Goal: Register for event/course

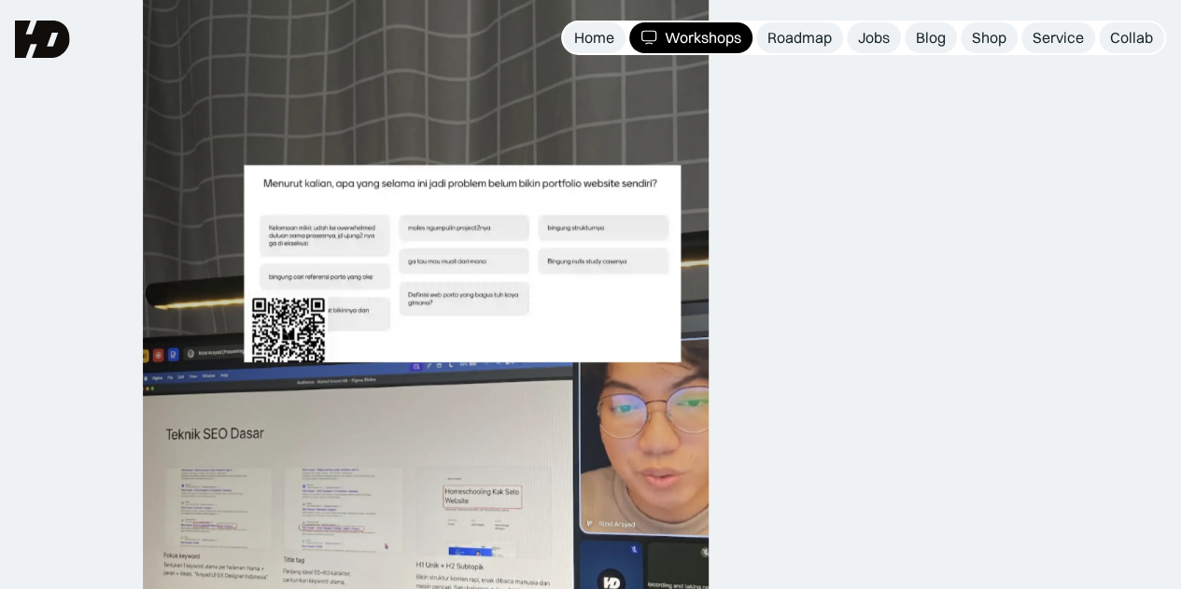
scroll to position [1758, 0]
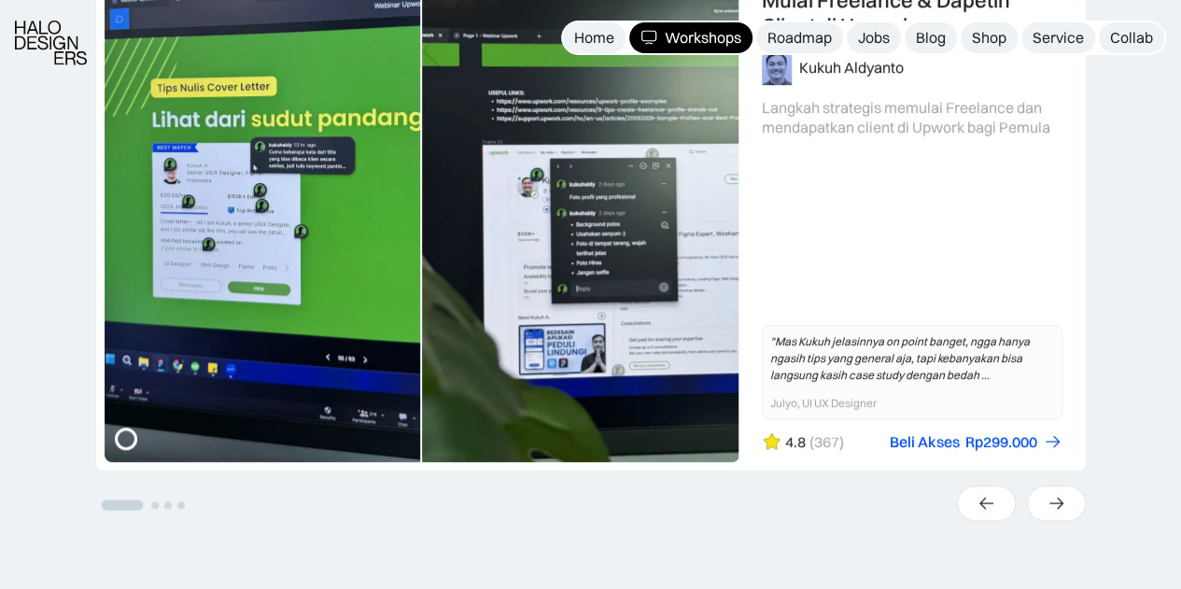
scroll to position [635, 0]
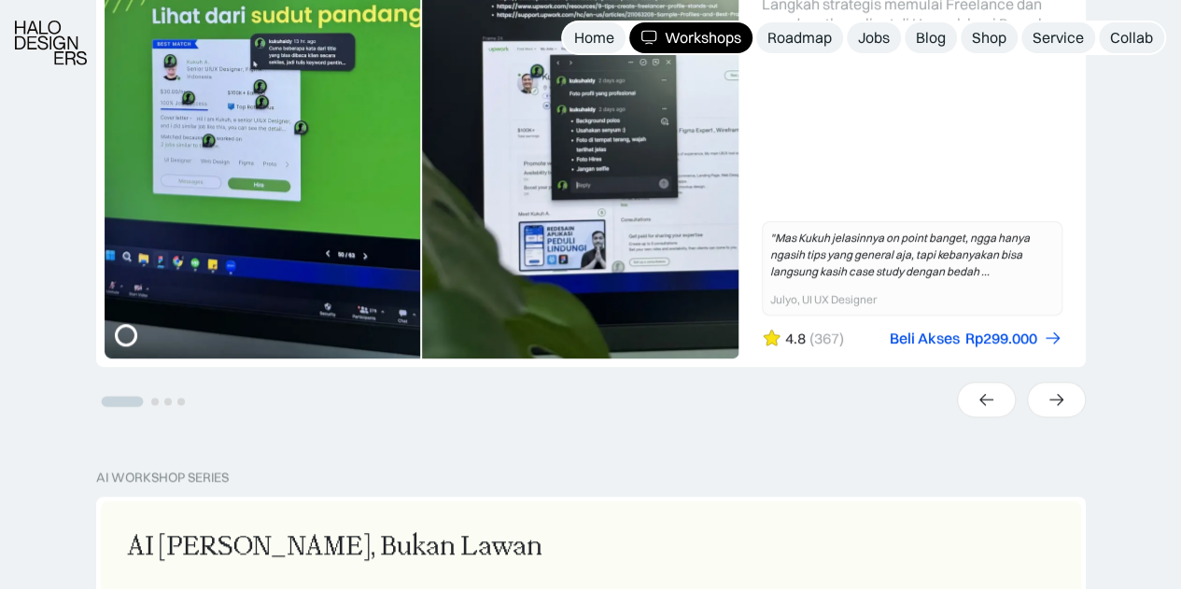
click at [697, 33] on div "Workshops" at bounding box center [702, 38] width 77 height 20
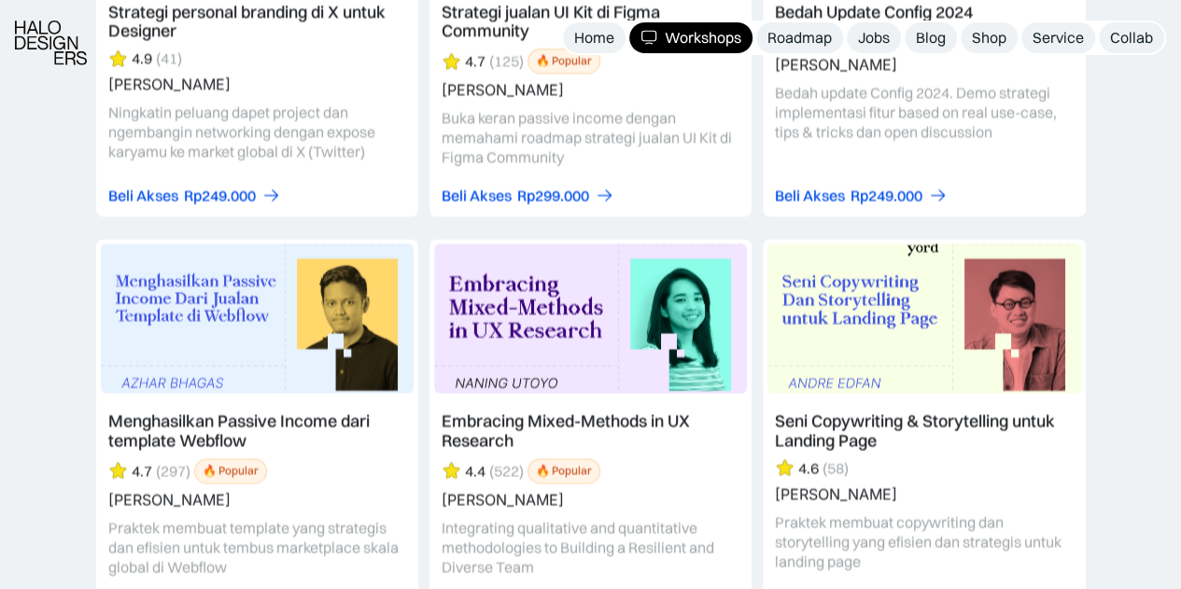
scroll to position [4109, 0]
